Goal: Information Seeking & Learning: Learn about a topic

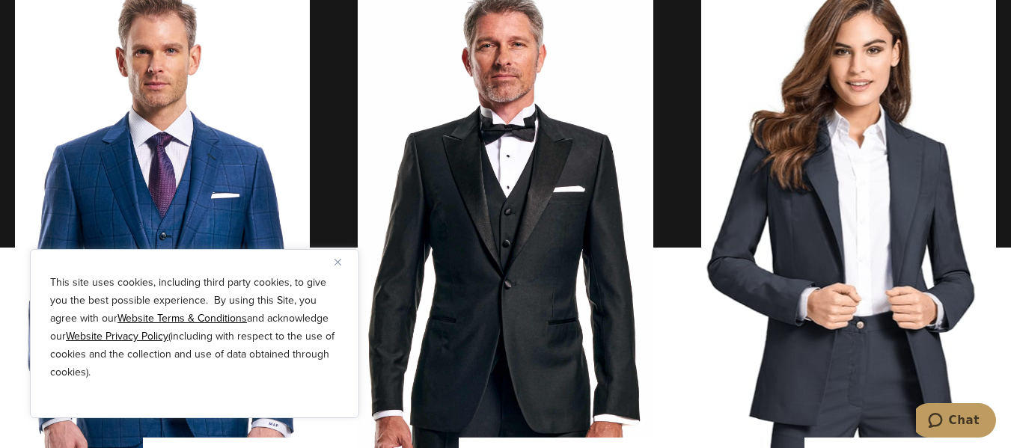
scroll to position [1122, 0]
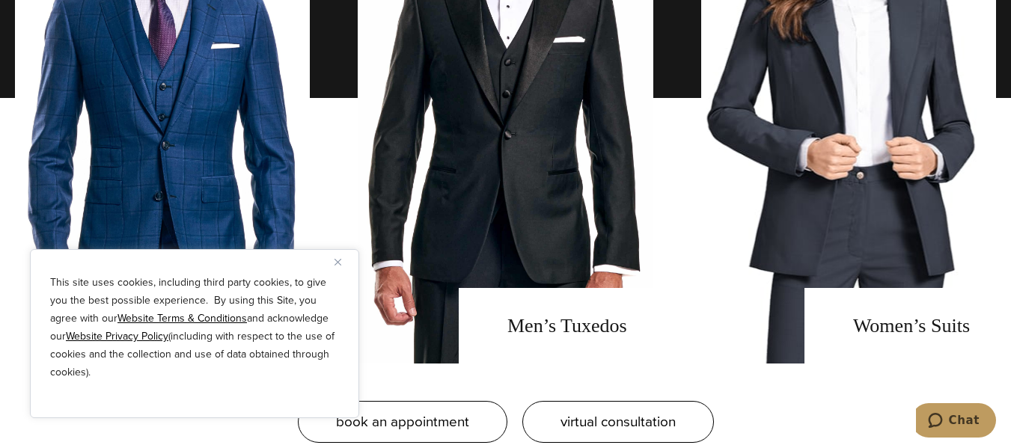
click at [339, 261] on img "Close" at bounding box center [338, 262] width 7 height 7
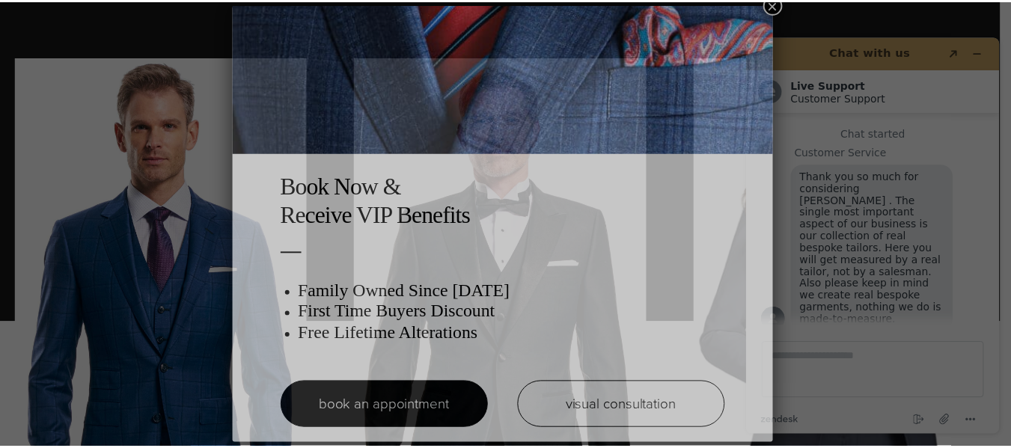
scroll to position [0, 0]
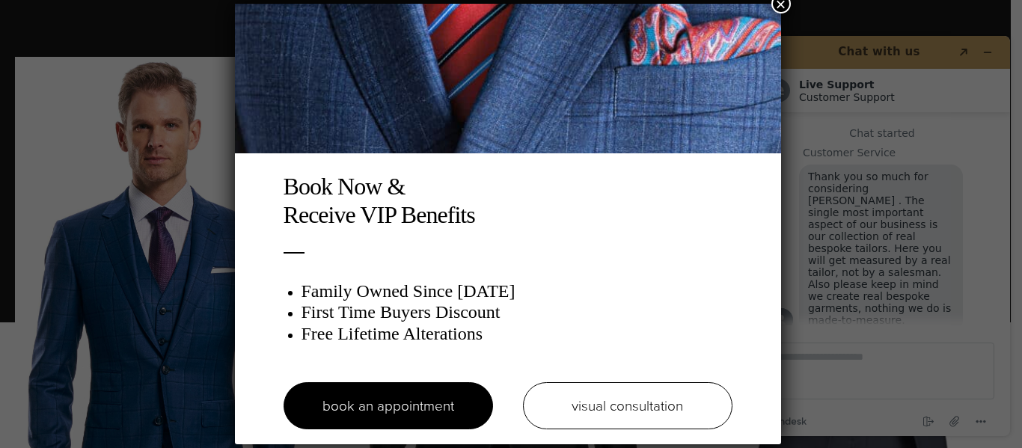
click at [788, 5] on button "×" at bounding box center [781, 3] width 19 height 19
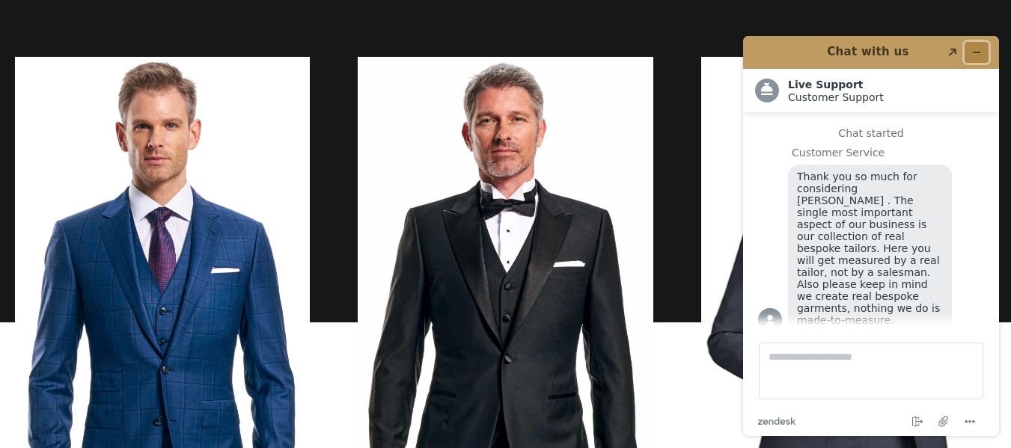
click at [980, 45] on button "Minimize widget" at bounding box center [977, 52] width 24 height 21
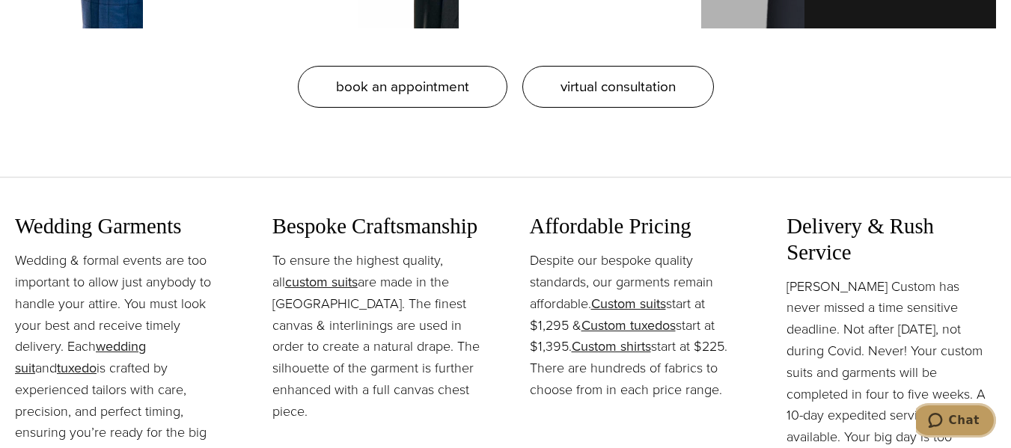
scroll to position [1646, 0]
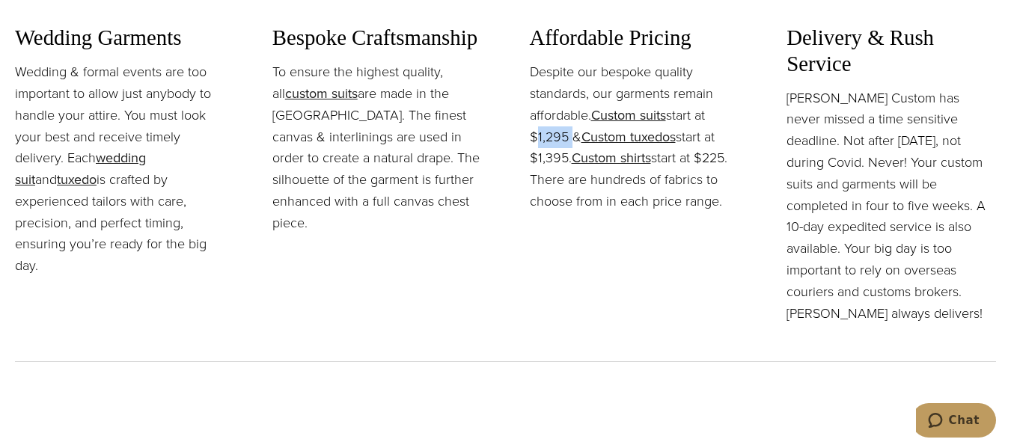
drag, startPoint x: 529, startPoint y: 137, endPoint x: 567, endPoint y: 134, distance: 38.3
click at [567, 134] on p "Despite our bespoke quality standards, our garments remain affordable. Custom s…" at bounding box center [635, 136] width 210 height 151
click at [566, 133] on p "Despite our bespoke quality standards, our garments remain affordable. Custom s…" at bounding box center [635, 136] width 210 height 151
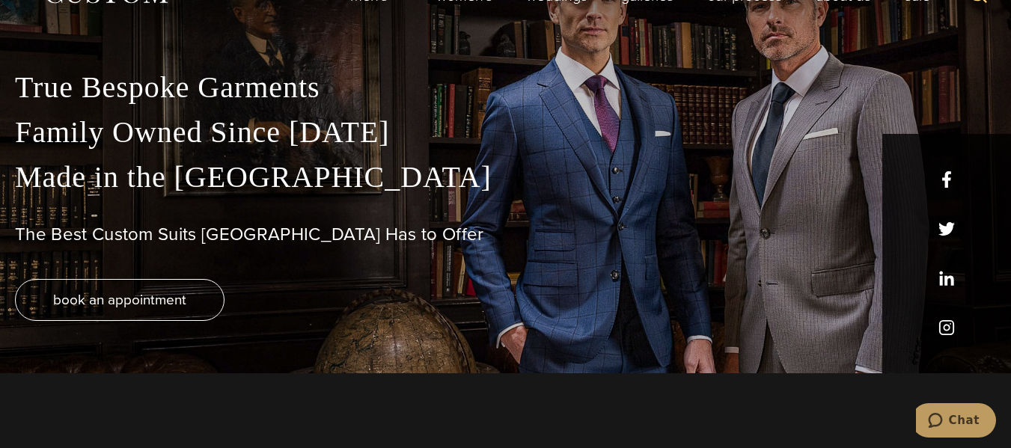
scroll to position [0, 0]
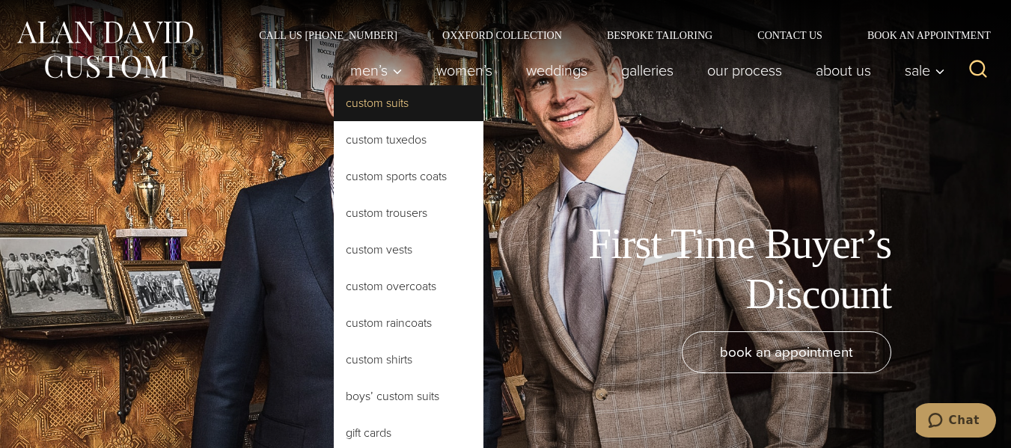
click at [379, 93] on link "Custom Suits" at bounding box center [409, 103] width 150 height 36
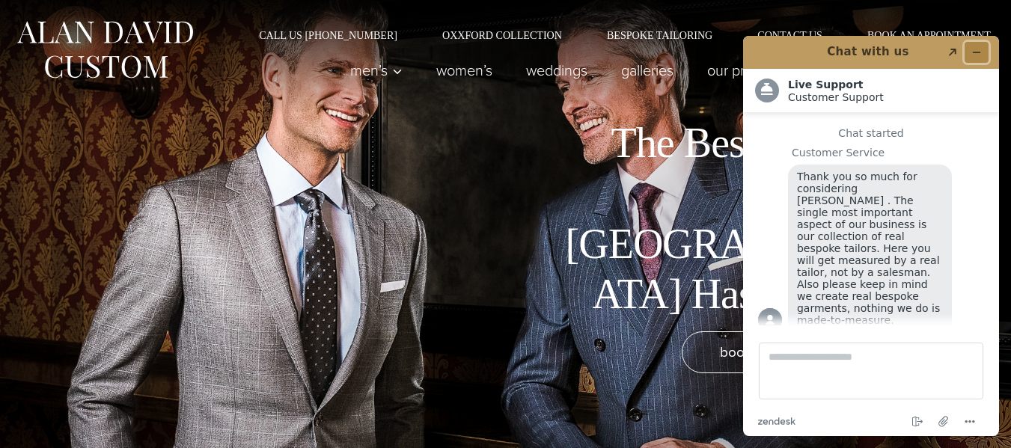
click at [975, 53] on icon "Minimize widget" at bounding box center [976, 52] width 10 height 10
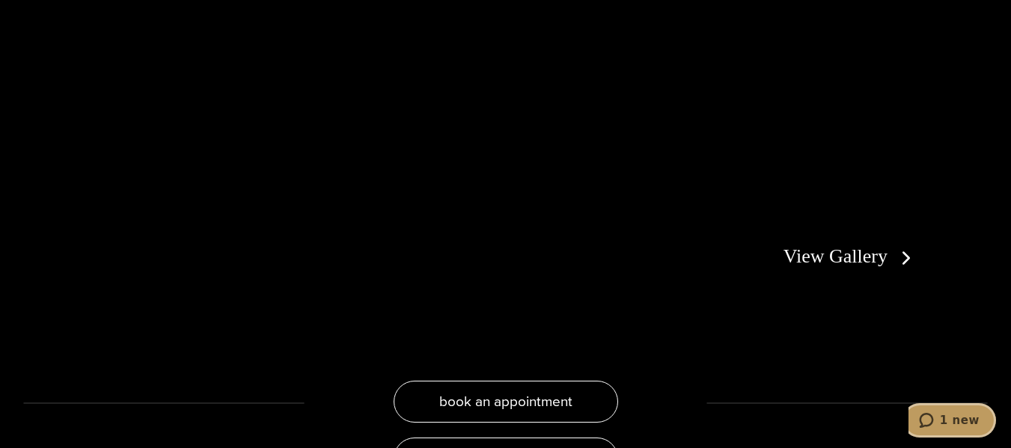
scroll to position [2619, 0]
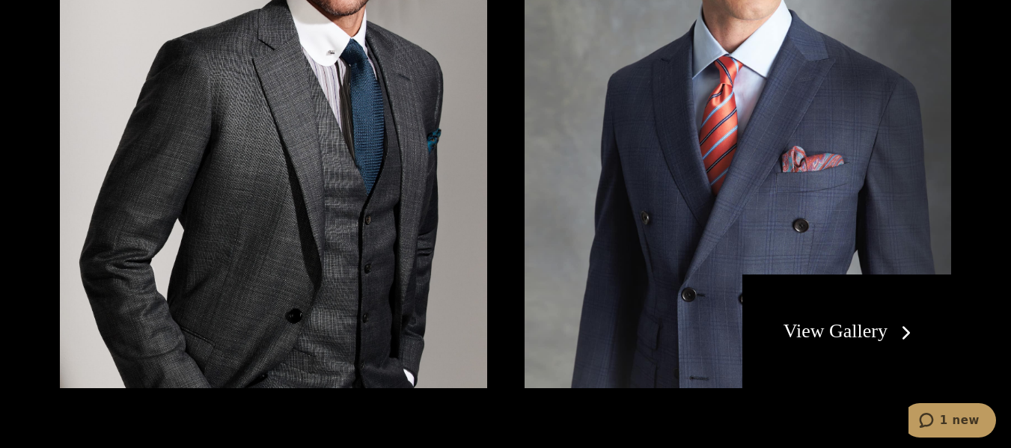
click at [816, 320] on link "View Gallery" at bounding box center [850, 331] width 134 height 22
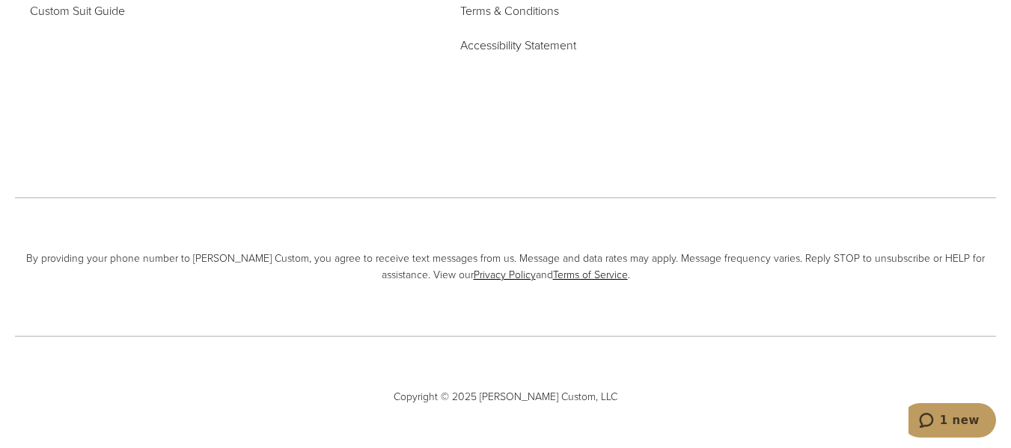
scroll to position [7349, 0]
